Goal: Task Accomplishment & Management: Complete application form

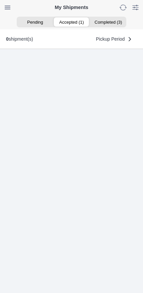
click at [75, 22] on ion-segment-button "Accepted (1)" at bounding box center [71, 21] width 36 height 9
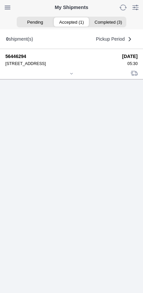
click at [72, 77] on div at bounding box center [71, 74] width 132 height 5
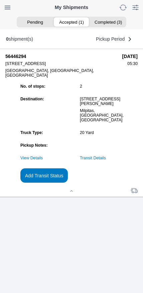
click at [104, 160] on link "Transit Details" at bounding box center [93, 158] width 26 height 5
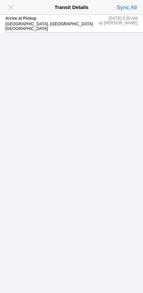
click at [11, 7] on span "button" at bounding box center [10, 7] width 9 height 9
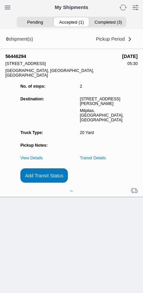
click at [0, 0] on slot "Add Transit Status" at bounding box center [0, 0] width 0 height 0
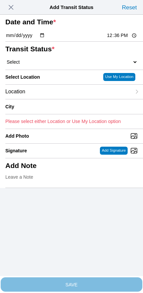
click at [115, 39] on input "12:36" at bounding box center [121, 35] width 31 height 7
type input "06:05"
click at [47, 65] on select "Select Arrive at Drop Off Arrive at Pickup Break Start Break Stop Depart Drop O…" at bounding box center [71, 62] width 132 height 6
select select "DPTPULOC"
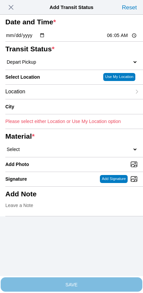
click at [56, 99] on div "Location" at bounding box center [68, 92] width 126 height 14
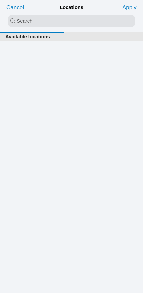
click at [68, 19] on input "search text" at bounding box center [71, 21] width 127 height 12
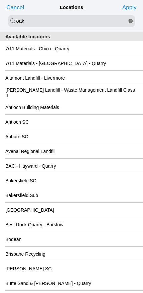
type input "oak"
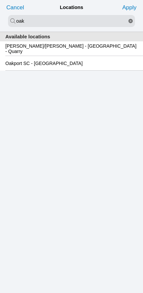
click at [0, 0] on slot "Oakport SC - [GEOGRAPHIC_DATA]" at bounding box center [0, 0] width 0 height 0
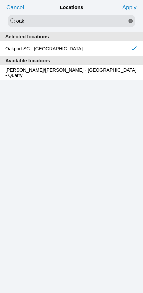
click at [0, 0] on slot "Apply" at bounding box center [0, 0] width 0 height 0
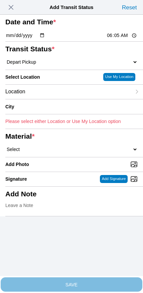
type input "[GEOGRAPHIC_DATA]"
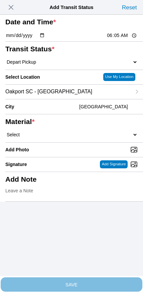
click at [78, 138] on select "Select 1" x 3" Rock 1" x 4" Rock 2" x 4" Rock Asphalt Cold Patch Backfill Spec …" at bounding box center [71, 135] width 132 height 6
select select "708654"
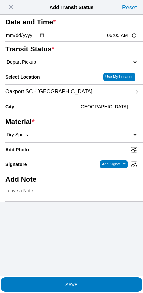
click at [83, 282] on span "SAVE" at bounding box center [71, 284] width 132 height 5
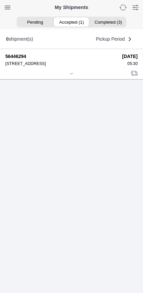
click at [70, 76] on icon at bounding box center [71, 74] width 4 height 4
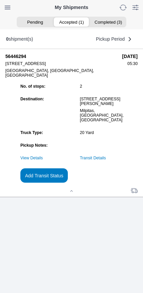
click at [0, 0] on slot "Add Transit Status" at bounding box center [0, 0] width 0 height 0
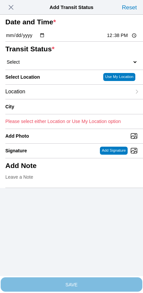
click at [118, 39] on input "12:38" at bounding box center [121, 35] width 31 height 7
type input "08:10"
click at [41, 65] on select "Select Arrive at Drop Off Arrive at Pickup Break Start Break Stop Depart Drop O…" at bounding box center [71, 62] width 132 height 6
select select "DPTDLVLOC"
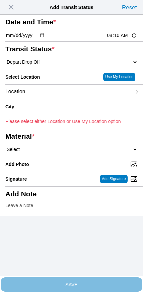
click at [54, 99] on div "Location" at bounding box center [68, 92] width 126 height 14
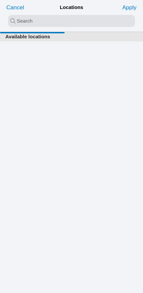
click at [65, 16] on input "search text" at bounding box center [71, 21] width 127 height 12
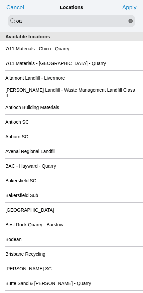
type input "o"
type input "[PERSON_NAME]"
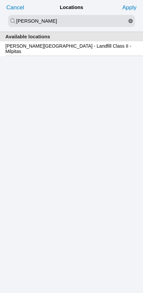
click at [0, 0] on slot "[PERSON_NAME][GEOGRAPHIC_DATA] - Landfill Class II - Milpitas" at bounding box center [0, 0] width 0 height 0
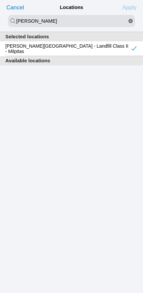
click at [0, 0] on slot "Apply" at bounding box center [0, 0] width 0 height 0
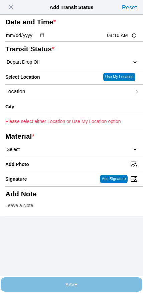
type input "Milpitas"
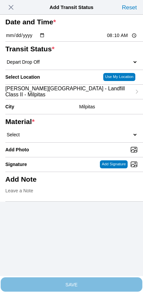
click at [83, 138] on select "Select 1" x 3" Rock 1" x 4" Rock 2" x 4" Rock Asphalt Cold Patch Backfill Spec …" at bounding box center [71, 135] width 132 height 6
select select "708654"
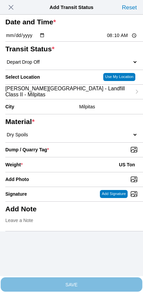
click at [101, 153] on input "Dump / Quarry Tag *" at bounding box center [73, 149] width 137 height 7
type input "C:\fakepath\image.jpg"
click at [60, 172] on div "Weight * US Ton" at bounding box center [71, 164] width 132 height 15
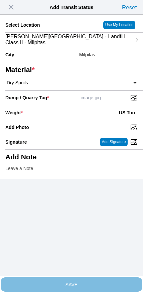
scroll to position [60, 0]
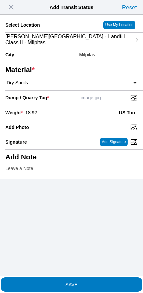
type input "18.92"
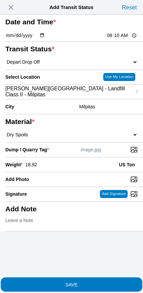
scroll to position [0, 0]
click at [86, 282] on span "SAVE" at bounding box center [71, 284] width 132 height 5
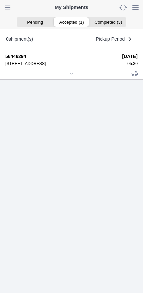
click at [69, 76] on icon at bounding box center [71, 74] width 4 height 4
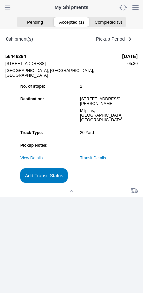
click at [0, 0] on slot "Add Transit Status" at bounding box center [0, 0] width 0 height 0
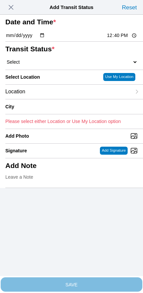
click at [109, 39] on input "12:40" at bounding box center [121, 35] width 31 height 7
type input "09:25"
click at [41, 65] on select "Select Arrive at Drop Off Arrive at Pickup Break Start Break Stop Depart Drop O…" at bounding box center [71, 62] width 132 height 6
select select "DPTPULOC"
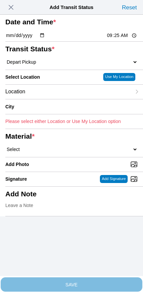
click at [49, 99] on div "Location" at bounding box center [68, 92] width 126 height 14
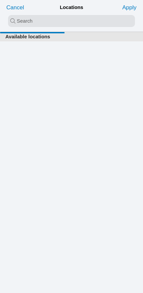
click at [58, 21] on input "search text" at bounding box center [71, 21] width 127 height 12
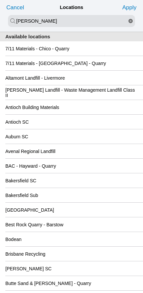
type input "[PERSON_NAME]"
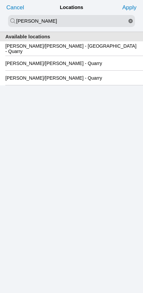
click at [0, 0] on slot "[PERSON_NAME]/[PERSON_NAME] - [GEOGRAPHIC_DATA] - Quarry" at bounding box center [0, 0] width 0 height 0
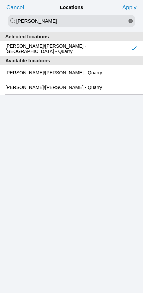
click at [0, 0] on slot "Apply" at bounding box center [0, 0] width 0 height 0
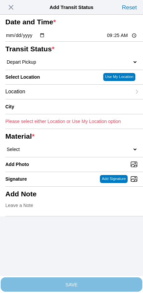
type input "[GEOGRAPHIC_DATA]"
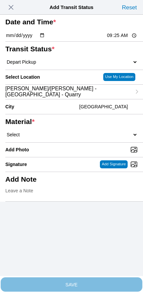
click at [75, 138] on select "Select 1" x 3" Rock 1" x 4" Rock 2" x 4" Rock Asphalt Cold Patch Backfill Spec …" at bounding box center [71, 135] width 132 height 6
select select "708651"
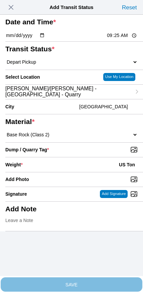
click at [94, 153] on input "Dump / Quarry Tag *" at bounding box center [73, 149] width 137 height 7
type input "C:\fakepath\image.jpg"
click at [53, 172] on div "Weight * US Ton" at bounding box center [71, 164] width 132 height 15
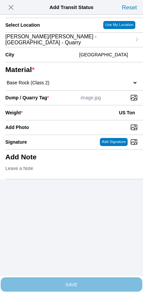
scroll to position [60, 0]
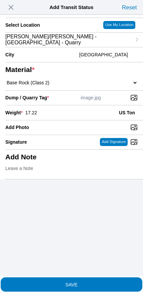
type input "17.22"
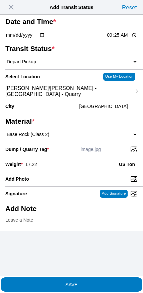
scroll to position [50, 0]
click at [0, 0] on slot "SAVE" at bounding box center [0, 0] width 0 height 0
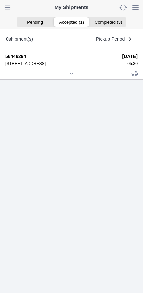
click at [61, 77] on div at bounding box center [71, 74] width 132 height 5
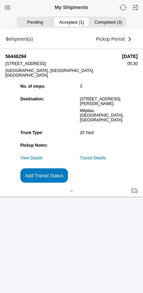
click at [68, 183] on button "Add Transit Status" at bounding box center [43, 175] width 47 height 14
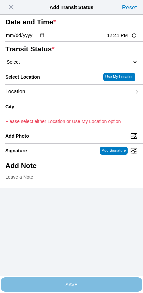
click at [110, 39] on input "12:41" at bounding box center [121, 35] width 31 height 7
type input "09:45"
click at [34, 65] on select "Select Arrive at Drop Off Arrive at Pickup Break Start Break Stop Depart Drop O…" at bounding box center [71, 62] width 132 height 6
select select "DPTDLVLOC"
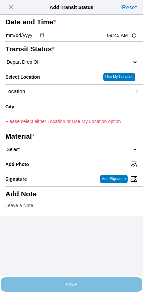
click at [52, 99] on div "Location" at bounding box center [68, 92] width 126 height 14
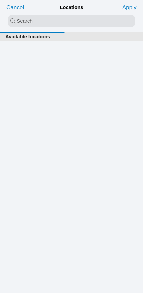
click at [68, 24] on input "search text" at bounding box center [71, 21] width 127 height 12
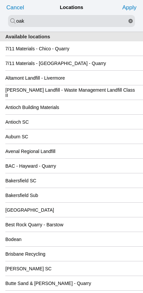
type input "oak"
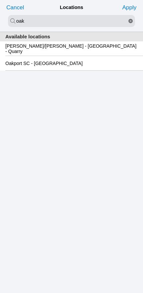
click at [0, 0] on slot "Oakport SC - [GEOGRAPHIC_DATA]" at bounding box center [0, 0] width 0 height 0
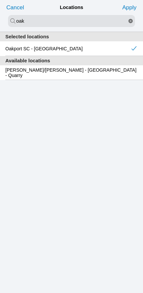
click at [0, 0] on slot "Apply" at bounding box center [0, 0] width 0 height 0
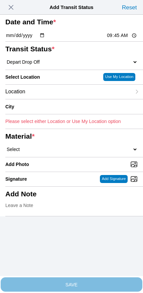
type input "[GEOGRAPHIC_DATA]"
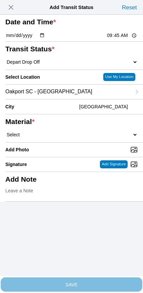
click at [73, 138] on select "Select 1" x 3" Rock 1" x 4" Rock 2" x 4" Rock Asphalt Cold Patch Backfill Spec …" at bounding box center [71, 135] width 132 height 6
select select "708651"
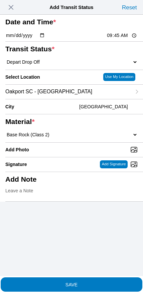
click at [75, 153] on input "Add Photo" at bounding box center [73, 149] width 137 height 7
type input "C:\fakepath\image.jpg"
click at [83, 282] on span "SAVE" at bounding box center [71, 284] width 132 height 5
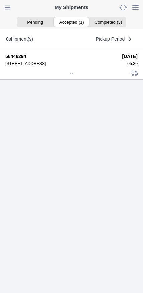
click at [74, 77] on div at bounding box center [71, 74] width 132 height 5
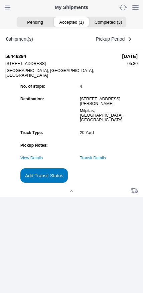
click at [106, 160] on link "Transit Details" at bounding box center [93, 158] width 26 height 5
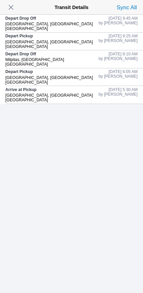
click at [12, 15] on div "Depart Drop Off [GEOGRAPHIC_DATA], [GEOGRAPHIC_DATA] [GEOGRAPHIC_DATA]" at bounding box center [51, 24] width 93 height 18
click at [13, 7] on span "button" at bounding box center [10, 7] width 9 height 9
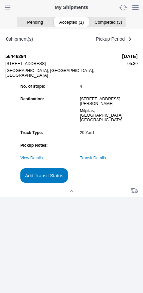
click at [0, 0] on slot "Add Transit Status" at bounding box center [0, 0] width 0 height 0
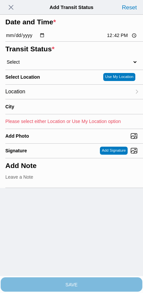
click at [119, 39] on input "12:42" at bounding box center [121, 35] width 31 height 7
type input "09:50"
click at [35, 65] on select "Select Arrive at Drop Off Arrive at Pickup Break Start Break Stop Depart Drop O…" at bounding box center [71, 62] width 132 height 6
select select "DPTPULOC"
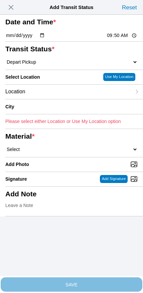
click at [128, 99] on div "Location" at bounding box center [73, 92] width 137 height 15
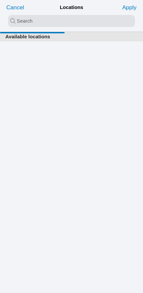
click at [66, 19] on input "search text" at bounding box center [71, 21] width 127 height 12
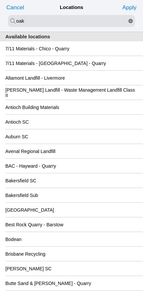
type input "oak"
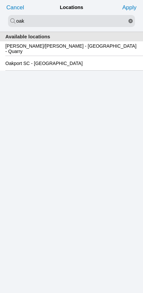
click at [0, 0] on slot "Oakport SC - [GEOGRAPHIC_DATA]" at bounding box center [0, 0] width 0 height 0
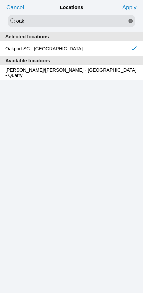
click at [0, 0] on slot "Apply" at bounding box center [0, 0] width 0 height 0
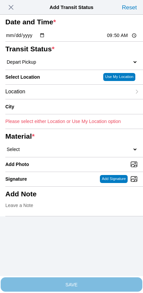
type input "[GEOGRAPHIC_DATA]"
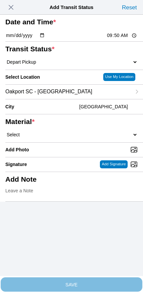
click at [77, 138] on select "Select 1" x 3" Rock 1" x 4" Rock 2" x 4" Rock Asphalt Cold Patch Backfill Spec …" at bounding box center [71, 135] width 132 height 6
select select "708654"
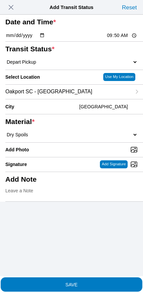
click at [88, 282] on span "SAVE" at bounding box center [71, 284] width 132 height 5
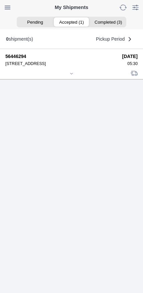
click at [70, 74] on icon at bounding box center [71, 73] width 2 height 1
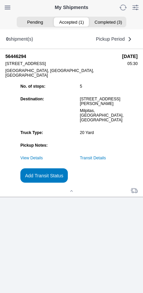
click at [0, 0] on slot "Add Transit Status" at bounding box center [0, 0] width 0 height 0
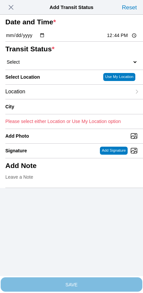
click at [111, 39] on input "12:44" at bounding box center [121, 35] width 31 height 7
type input "11:40"
click at [49, 65] on select "Select Arrive at Drop Off Arrive at Pickup Break Start Break Stop Depart Drop O…" at bounding box center [71, 62] width 132 height 6
select select "DPTDLVLOC"
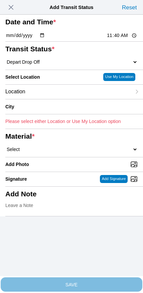
click at [79, 152] on select "Select 1" x 3" Rock 1" x 4" Rock 2" x 4" Rock Asphalt Cold Patch Backfill Spec …" at bounding box center [71, 149] width 132 height 6
select select "708654"
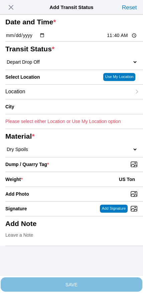
click at [60, 99] on div "Location" at bounding box center [68, 92] width 126 height 14
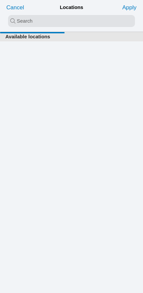
click at [60, 25] on input "search text" at bounding box center [71, 21] width 127 height 12
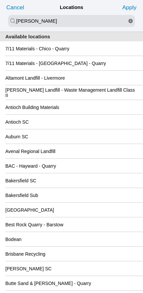
type input "[PERSON_NAME]"
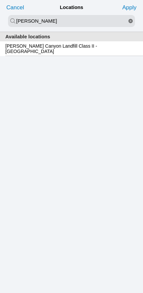
click at [0, 0] on slot "[PERSON_NAME] Canyon Landfill Class II - [GEOGRAPHIC_DATA]" at bounding box center [0, 0] width 0 height 0
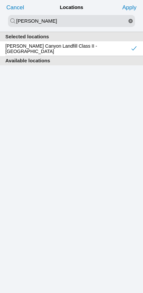
click at [0, 0] on slot "Apply" at bounding box center [0, 0] width 0 height 0
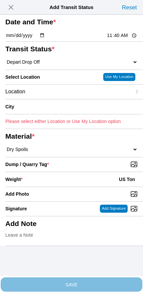
type input "[GEOGRAPHIC_DATA]"
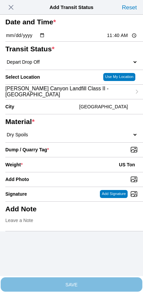
click at [91, 138] on select "Select 1" x 3" Rock 1" x 4" Rock 2" x 4" Rock Asphalt Cold Patch Backfill Spec …" at bounding box center [71, 135] width 132 height 6
click at [98, 153] on input "Dump / Quarry Tag *" at bounding box center [73, 149] width 137 height 7
type input "C:\fakepath\image.jpg"
click at [56, 172] on div "Weight * US Ton" at bounding box center [71, 164] width 132 height 15
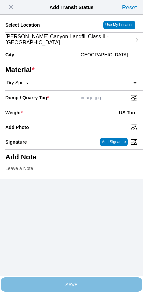
scroll to position [60, 0]
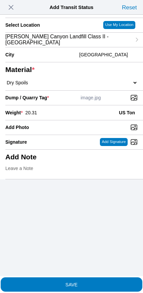
type input "20.31"
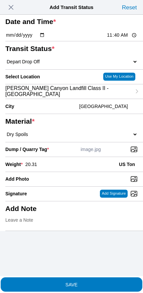
scroll to position [21, 0]
click at [87, 282] on span "SAVE" at bounding box center [71, 284] width 132 height 5
